Goal: Find specific page/section: Find specific page/section

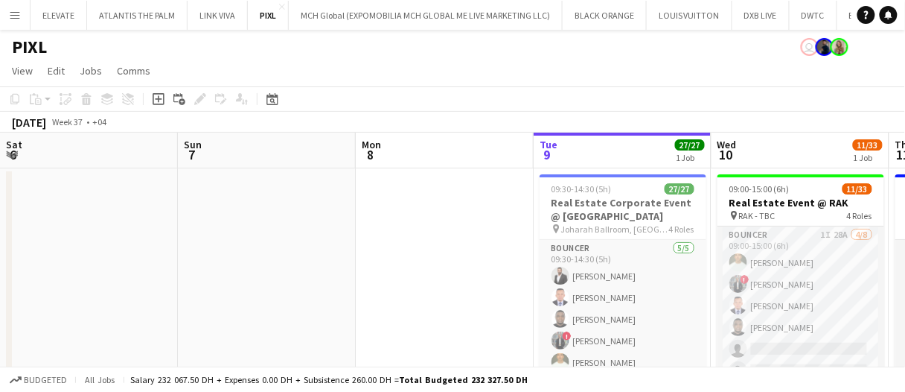
scroll to position [0, 437]
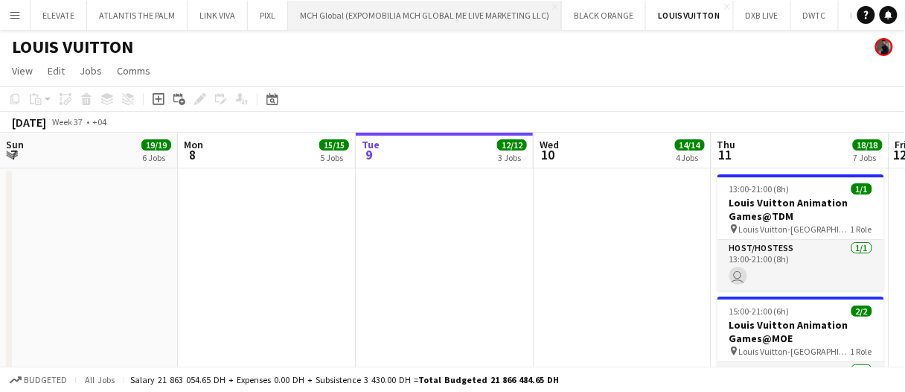
scroll to position [0, 599]
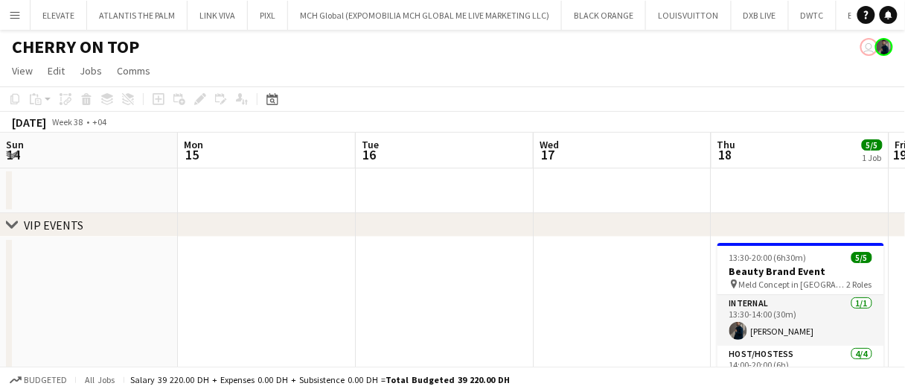
scroll to position [0, 511]
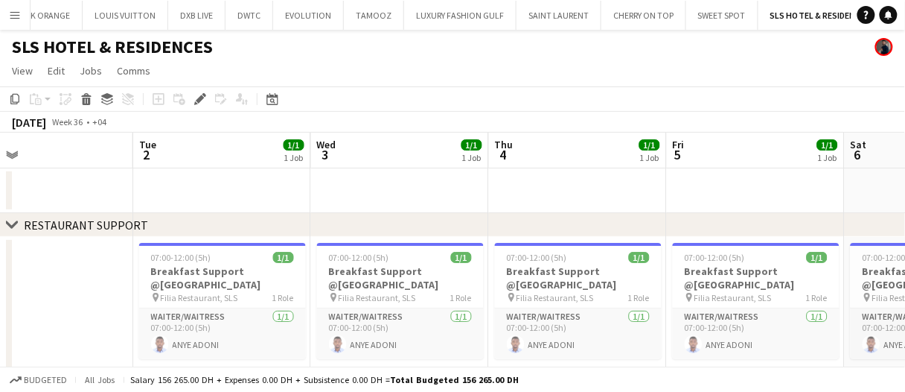
click at [450, 199] on app-date-cell at bounding box center [400, 190] width 178 height 45
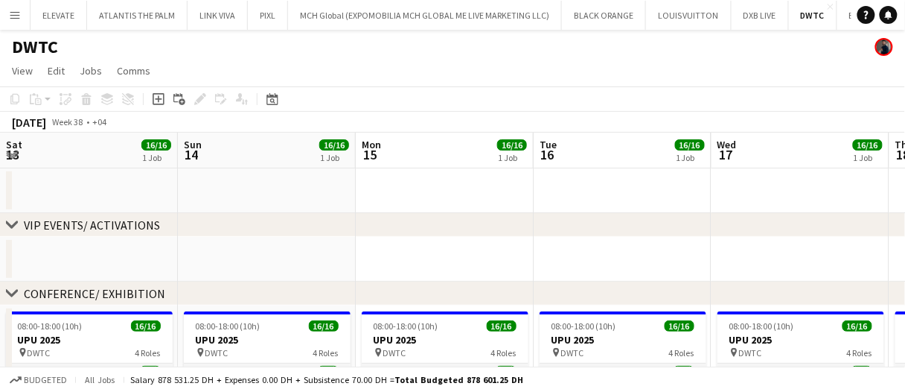
scroll to position [0, 457]
